Goal: Find specific page/section: Find specific page/section

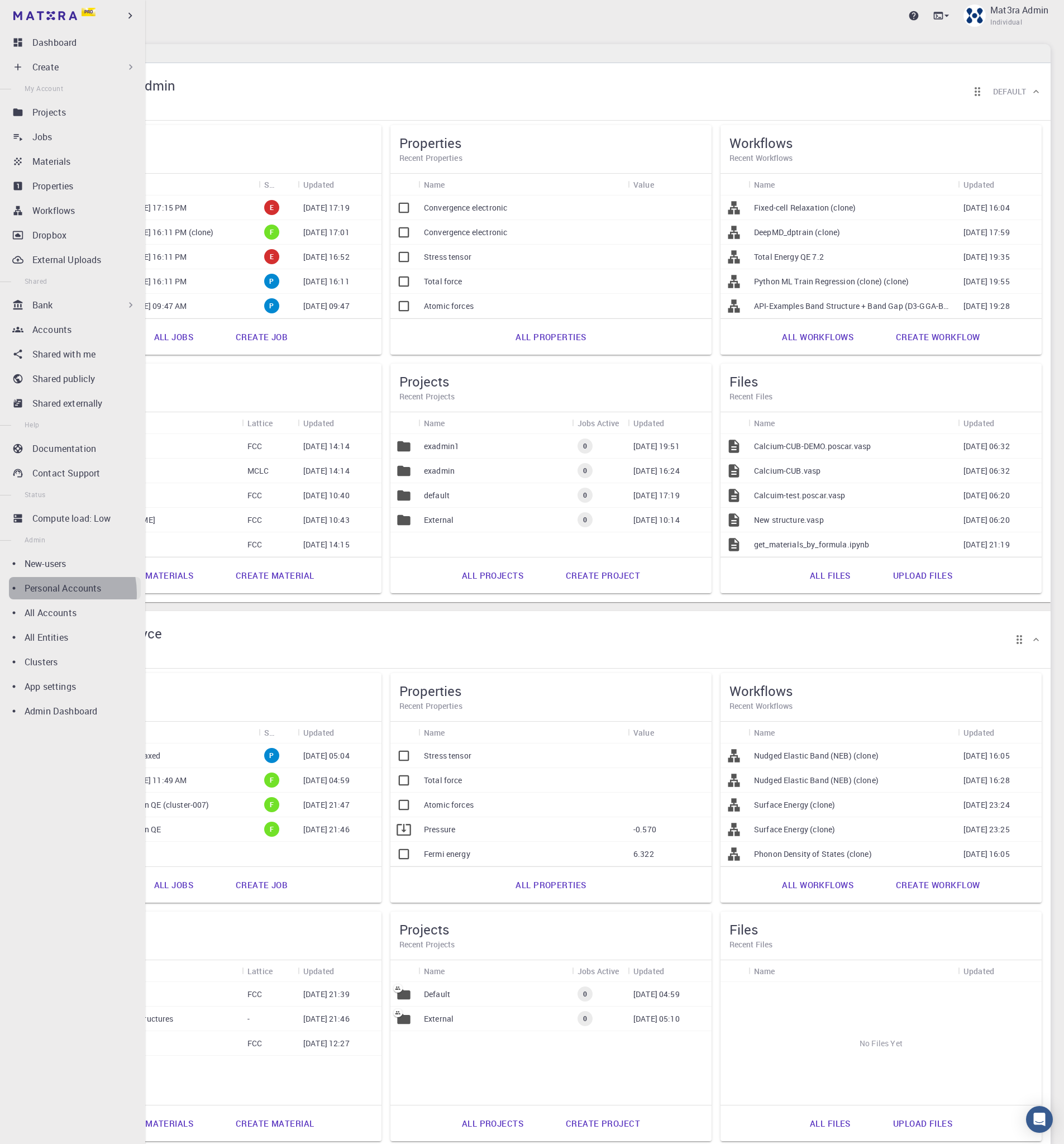
click at [48, 593] on p "Personal Accounts" at bounding box center [63, 588] width 77 height 13
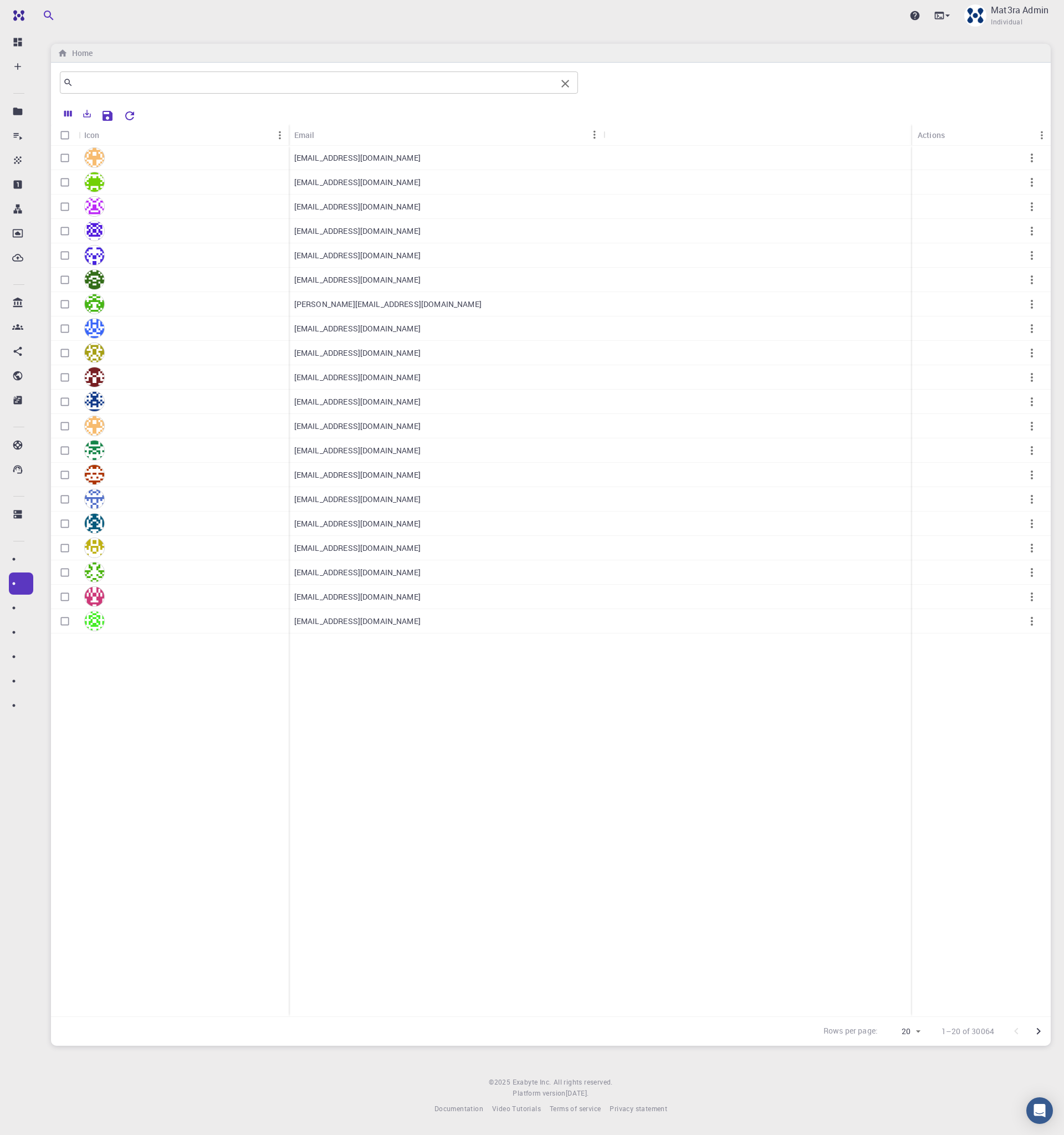
click at [297, 79] on input "text" at bounding box center [314, 82] width 483 height 16
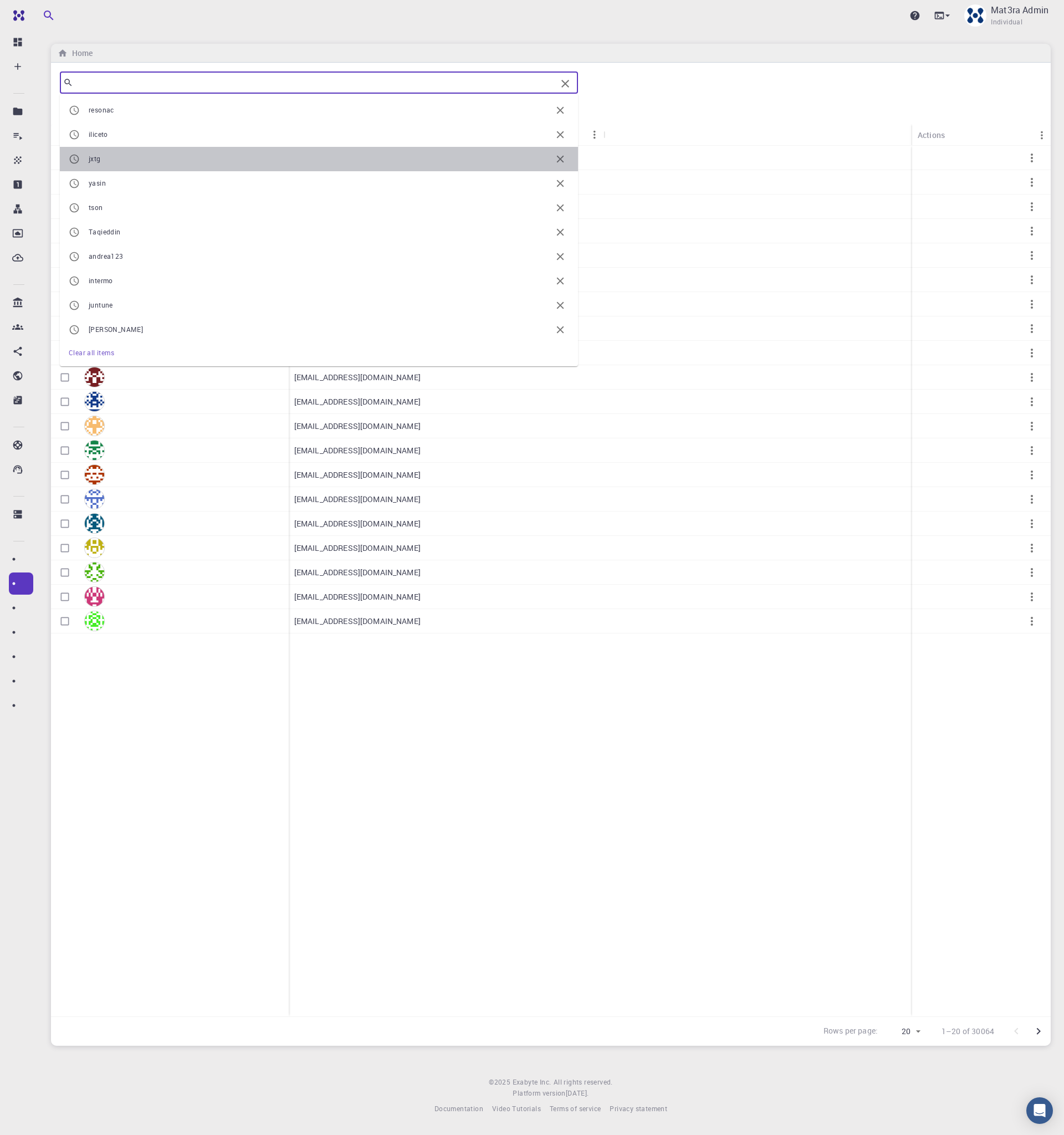
click at [198, 148] on li "jxtg" at bounding box center [319, 159] width 518 height 25
type input "jxtg"
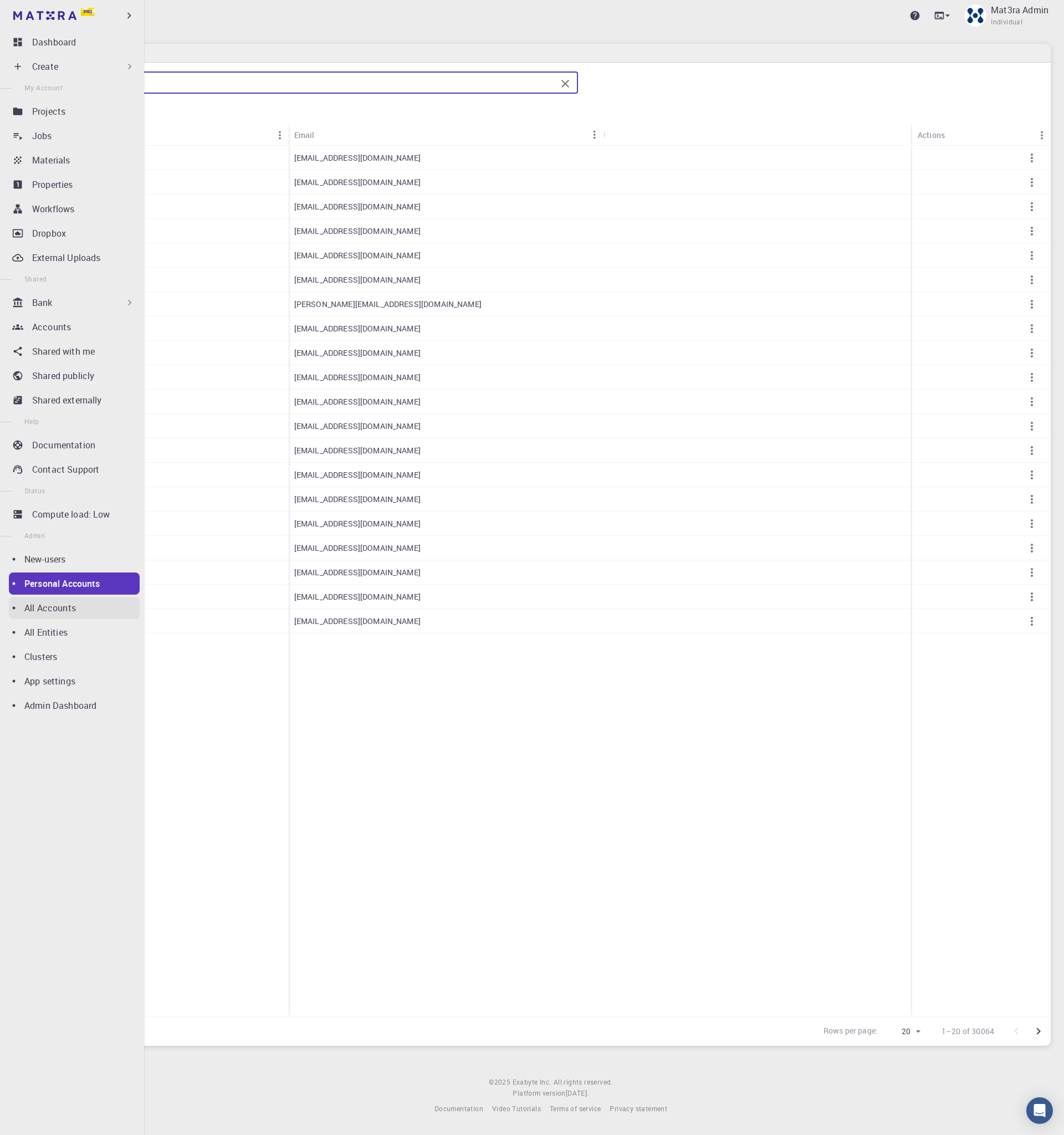
click at [71, 601] on p "All Accounts" at bounding box center [51, 608] width 52 height 13
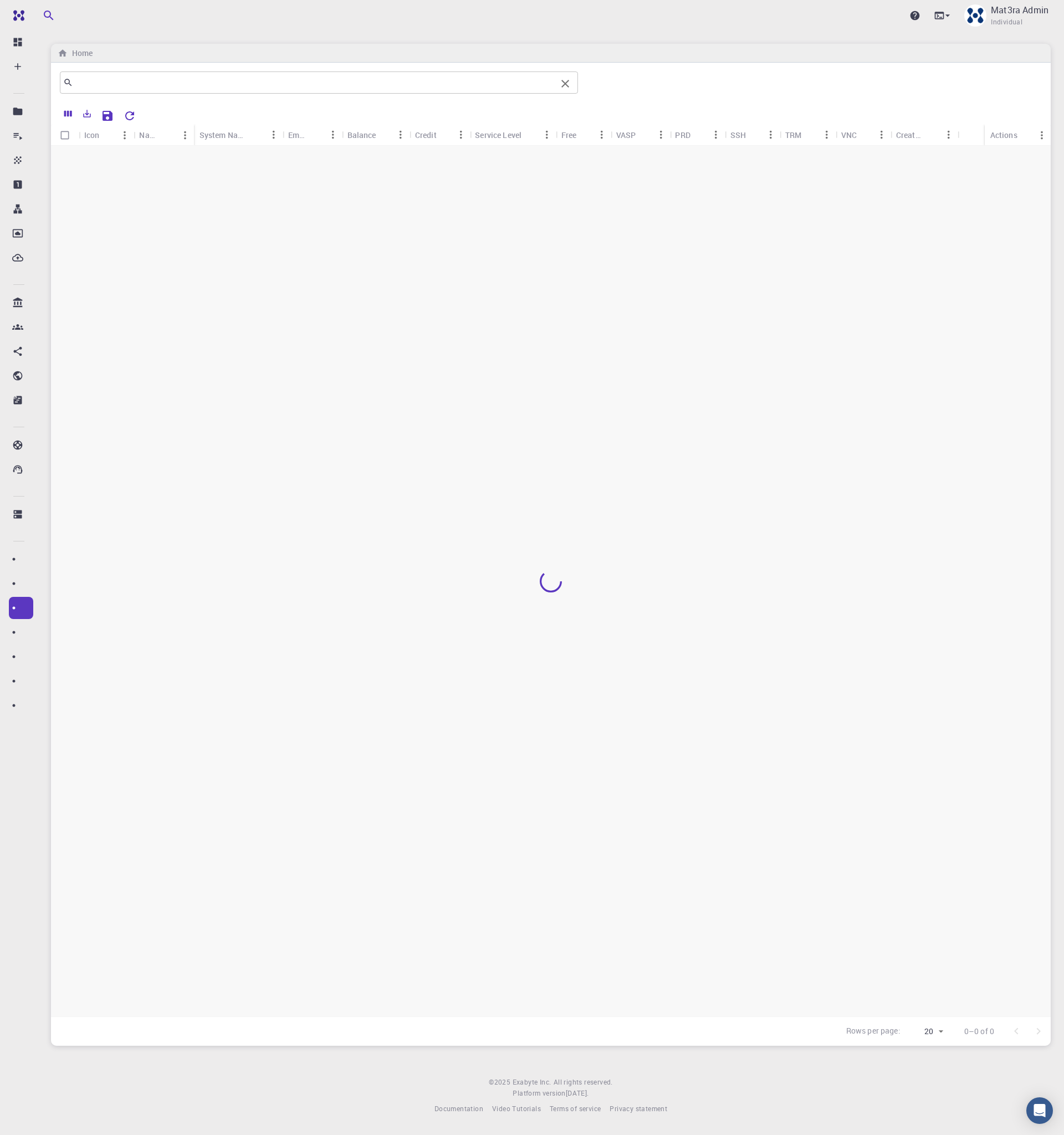
click at [314, 85] on input "text" at bounding box center [314, 82] width 483 height 16
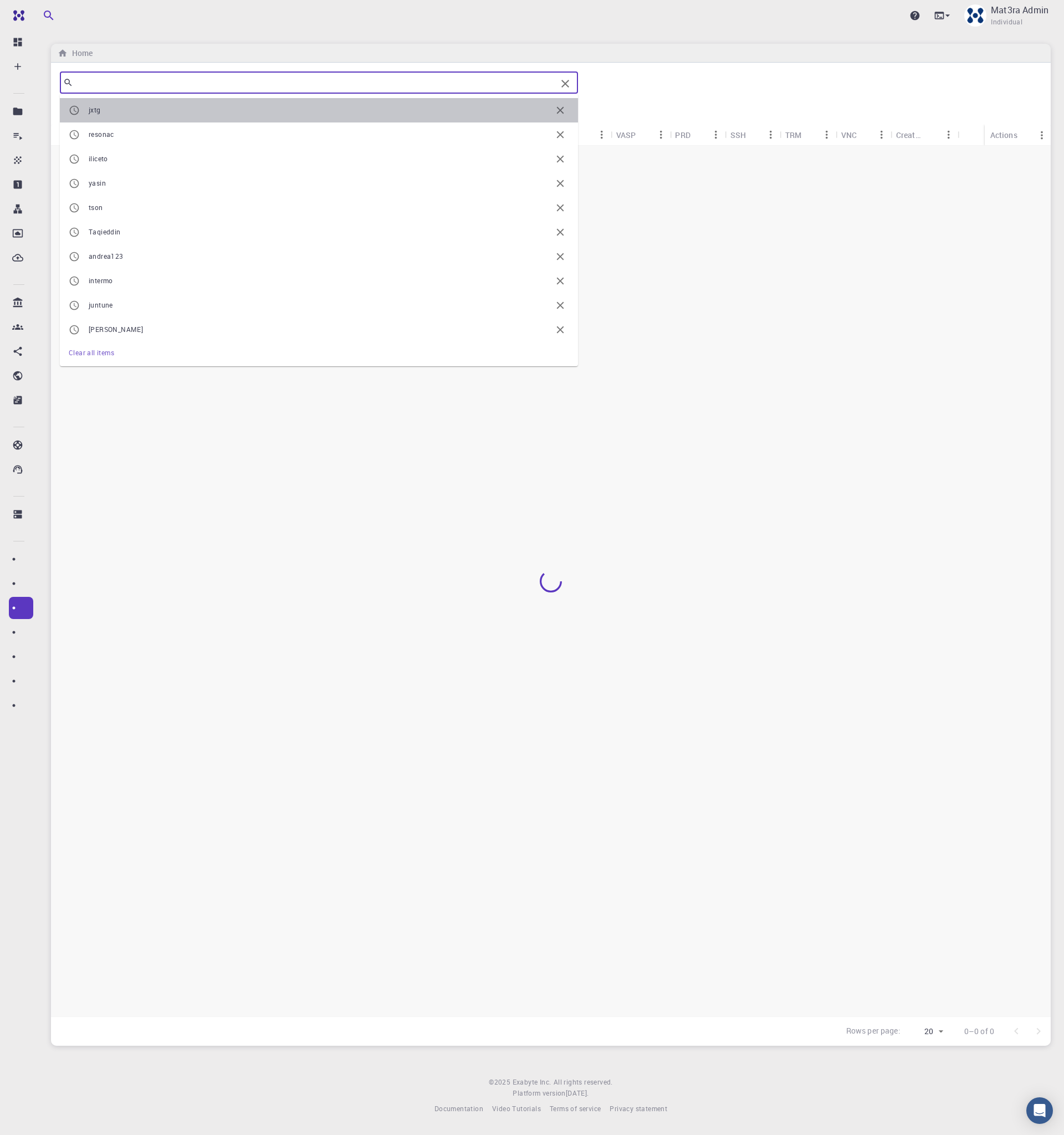
click at [272, 116] on li "jxtg" at bounding box center [319, 110] width 518 height 25
type input "jxtg"
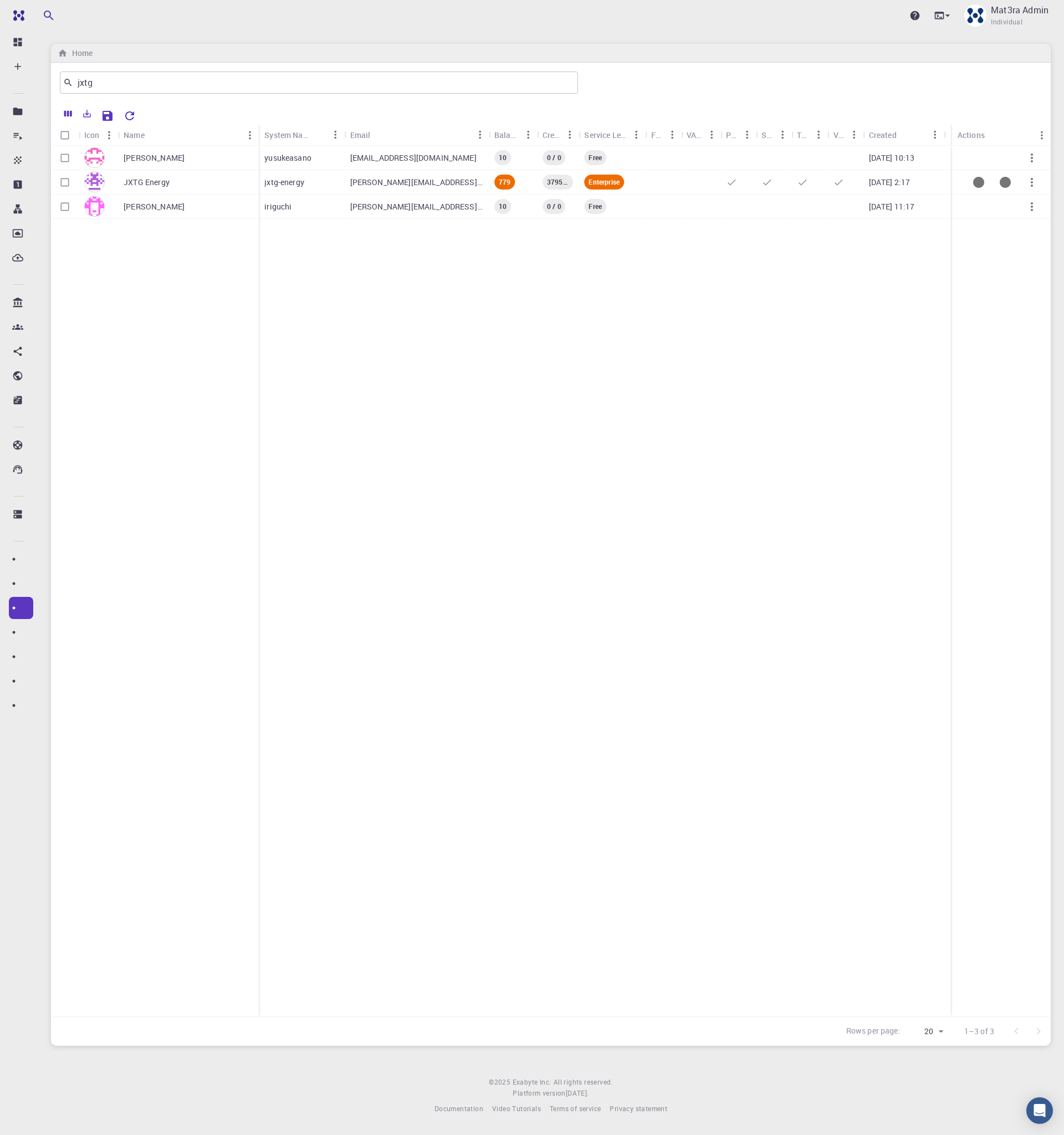
click at [234, 185] on div "JXTG Energy" at bounding box center [188, 182] width 141 height 25
